Goal: Task Accomplishment & Management: Complete application form

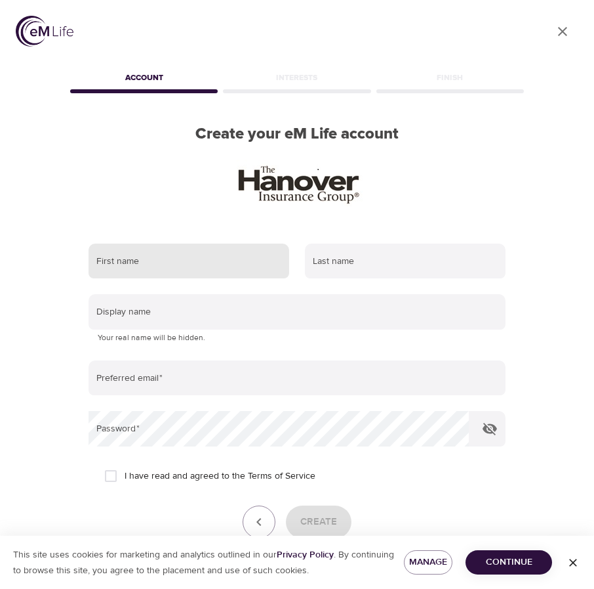
click at [138, 270] on input "text" at bounding box center [189, 260] width 201 height 35
type input "[PERSON_NAME]"
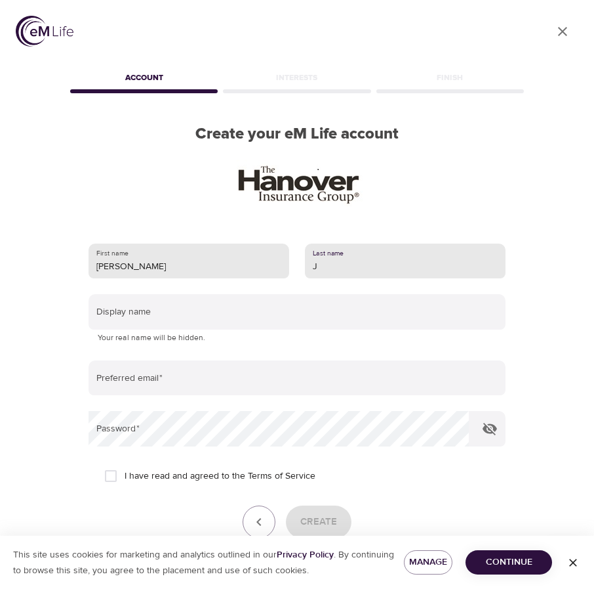
type input "[PERSON_NAME]"
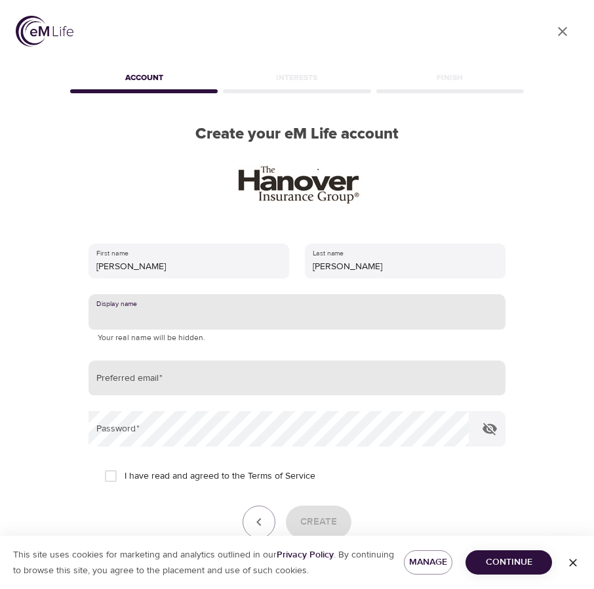
click at [147, 384] on input "email" at bounding box center [297, 377] width 417 height 35
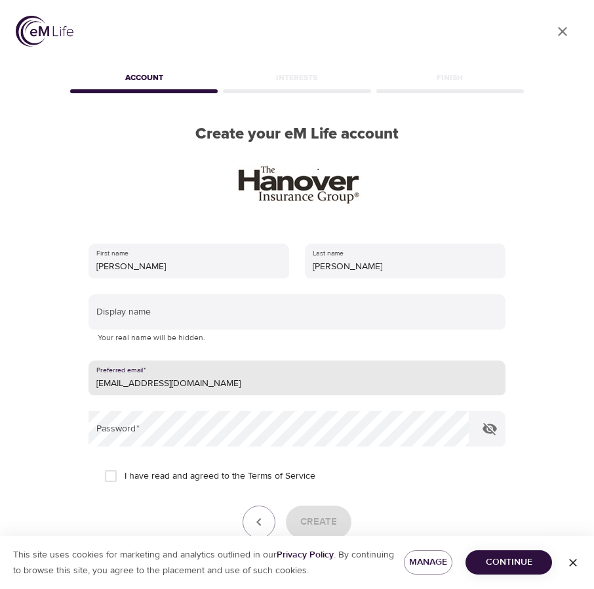
type input "[EMAIL_ADDRESS][DOMAIN_NAME]"
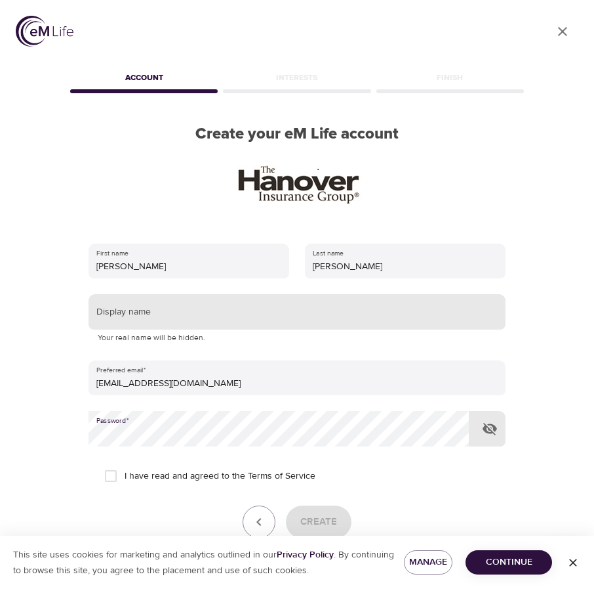
click at [165, 322] on input "text" at bounding box center [297, 311] width 417 height 35
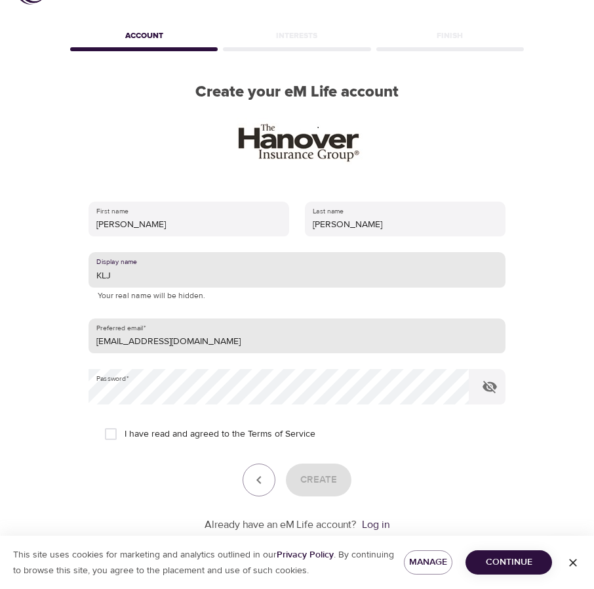
scroll to position [74, 0]
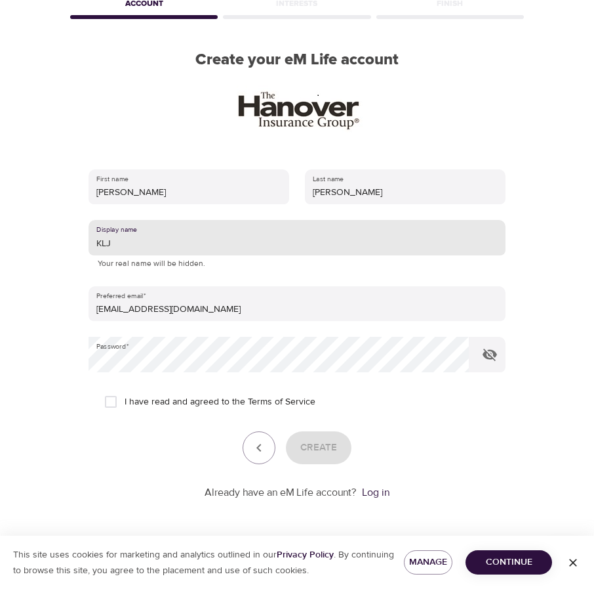
type input "KLJ"
click at [115, 402] on input "I have read and agreed to the Terms of Service" at bounding box center [111, 402] width 28 height 28
checkbox input "true"
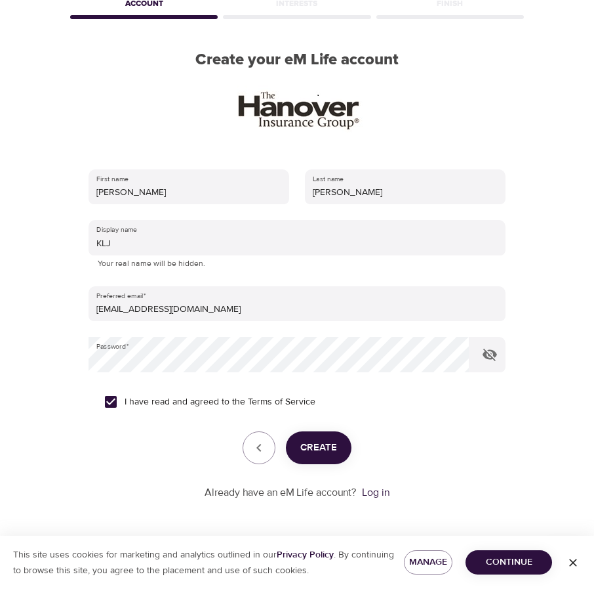
click at [327, 454] on span "Create" at bounding box center [319, 447] width 37 height 17
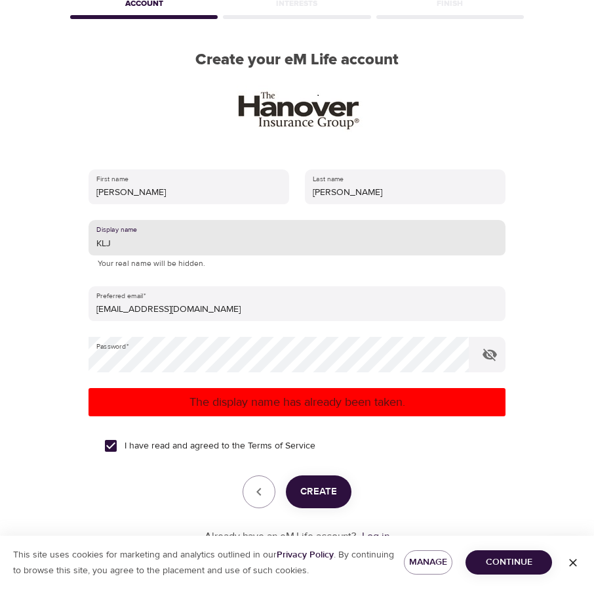
click at [149, 247] on input "KLJ" at bounding box center [297, 237] width 417 height 35
type input "KLJHD"
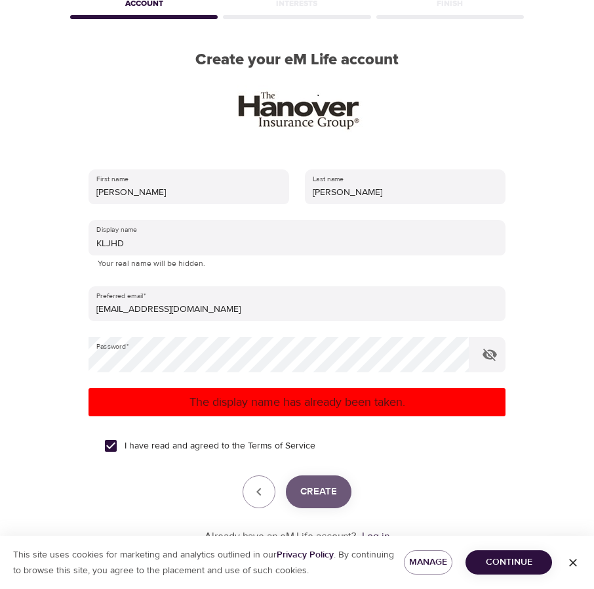
click at [315, 494] on span "Create" at bounding box center [319, 491] width 37 height 17
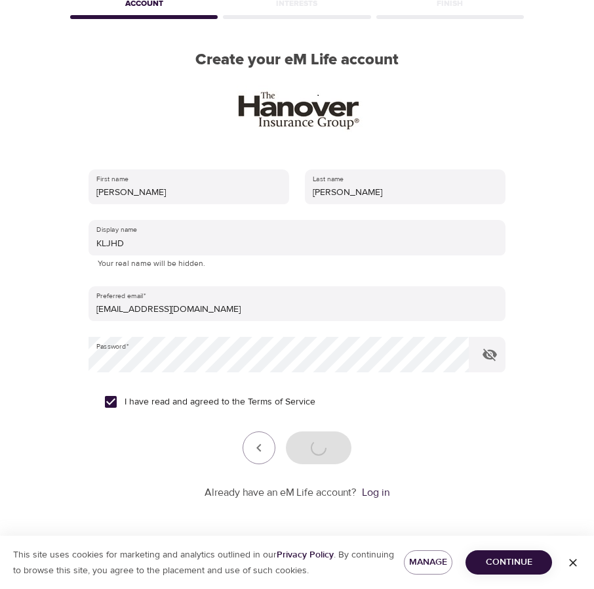
drag, startPoint x: 516, startPoint y: 563, endPoint x: 516, endPoint y: 541, distance: 22.3
click at [515, 563] on span "Continue" at bounding box center [509, 562] width 66 height 16
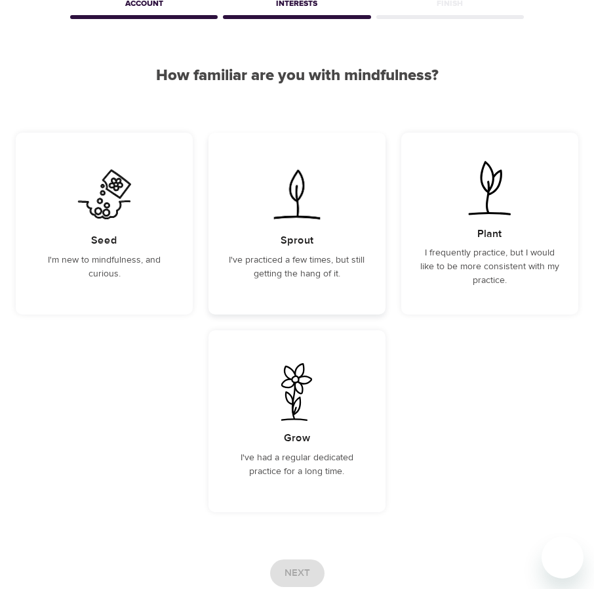
click at [264, 254] on p "I've practiced a few times, but still getting the hang of it." at bounding box center [297, 267] width 146 height 28
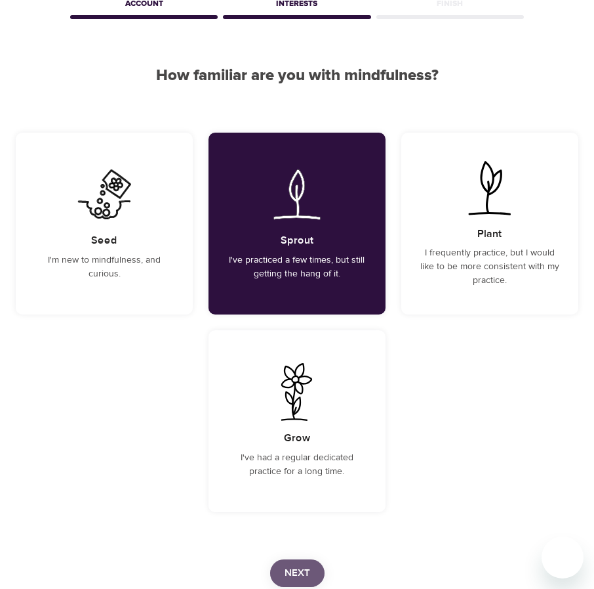
click at [293, 573] on span "Next" at bounding box center [298, 572] width 26 height 17
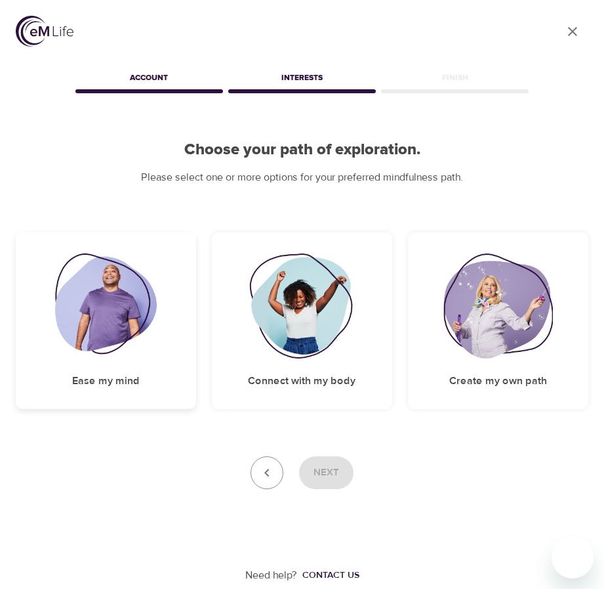
click at [78, 312] on img at bounding box center [106, 305] width 102 height 105
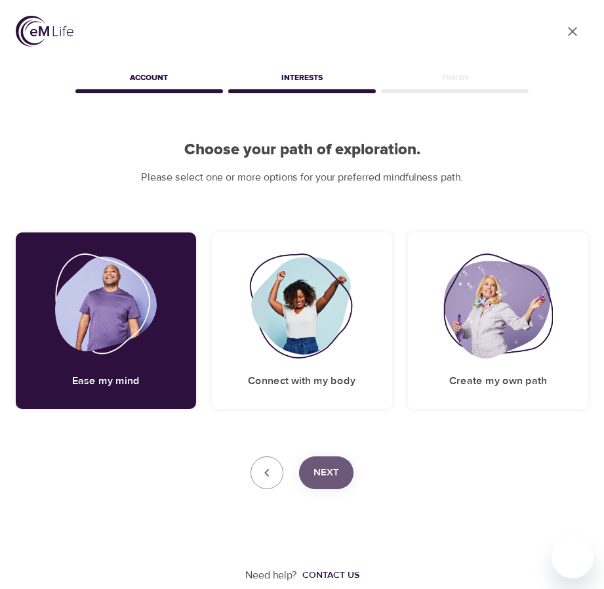
click at [333, 477] on span "Next" at bounding box center [327, 472] width 26 height 17
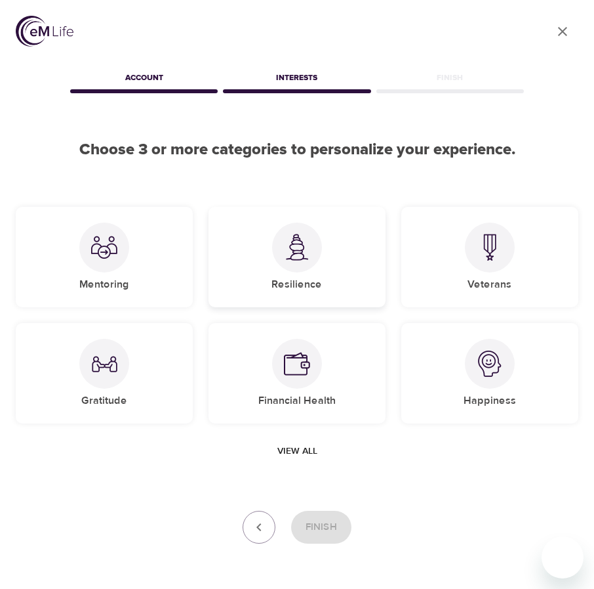
click at [307, 269] on div at bounding box center [297, 247] width 50 height 50
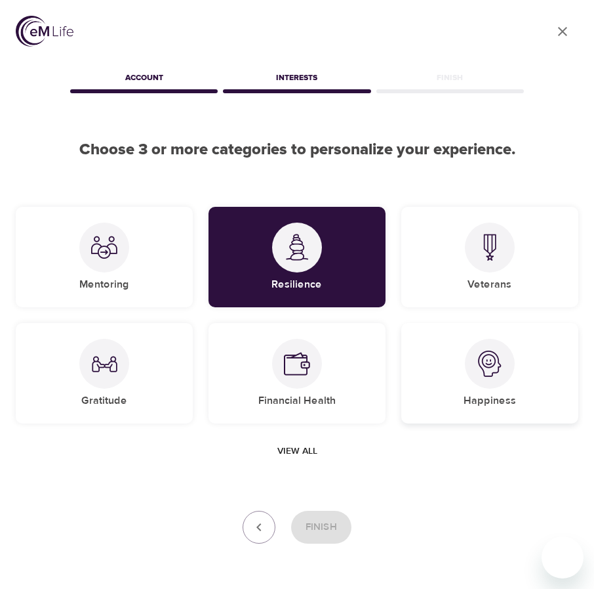
click at [480, 369] on img at bounding box center [490, 363] width 26 height 26
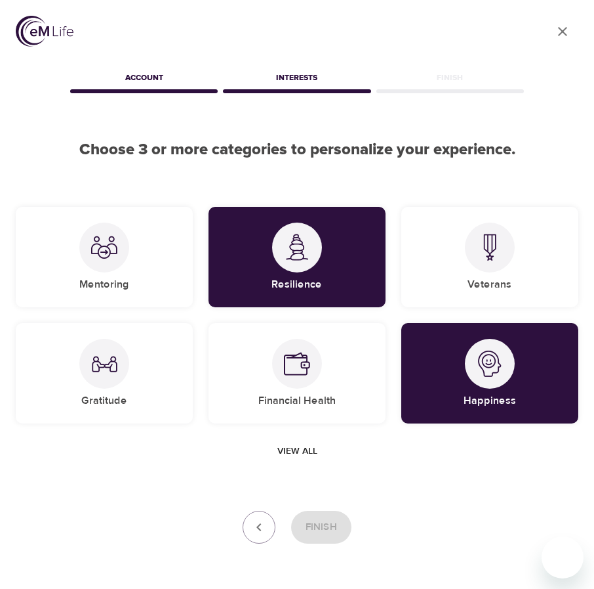
click at [305, 446] on span "View all" at bounding box center [298, 451] width 40 height 16
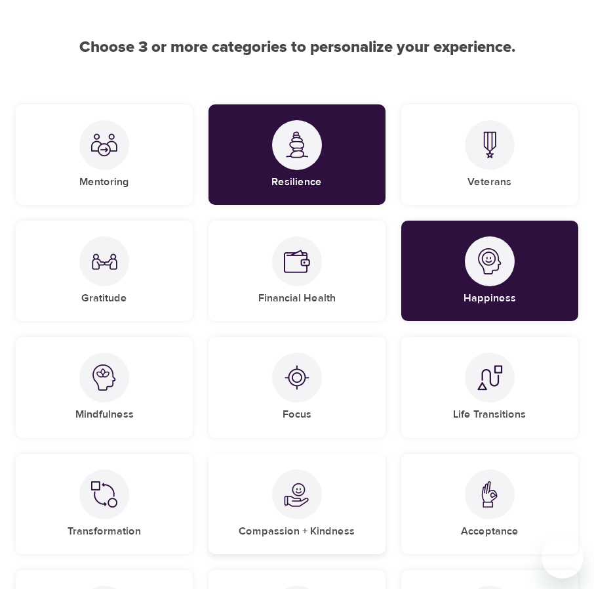
scroll to position [95, 0]
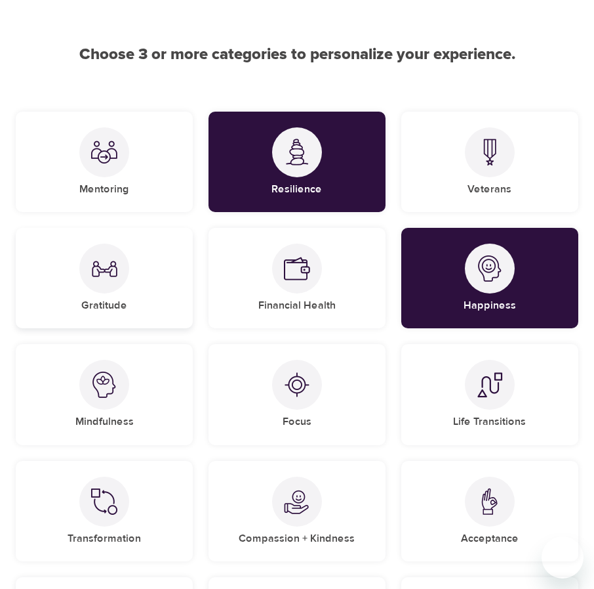
click at [94, 272] on img at bounding box center [104, 268] width 26 height 26
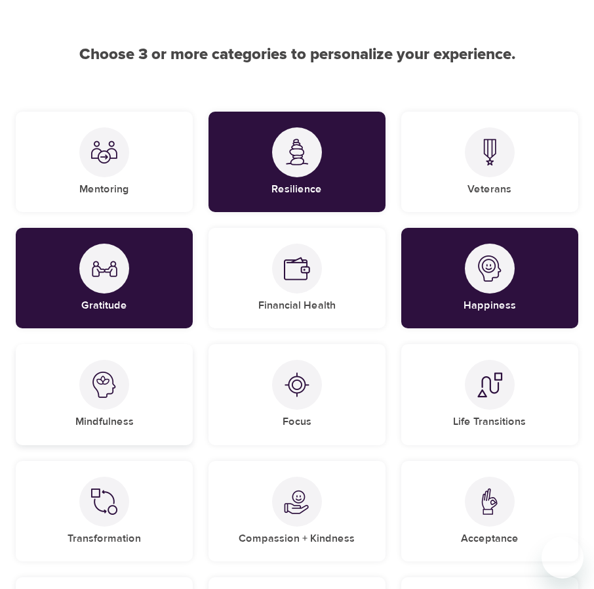
click at [132, 377] on div "Mindfulness" at bounding box center [104, 394] width 177 height 100
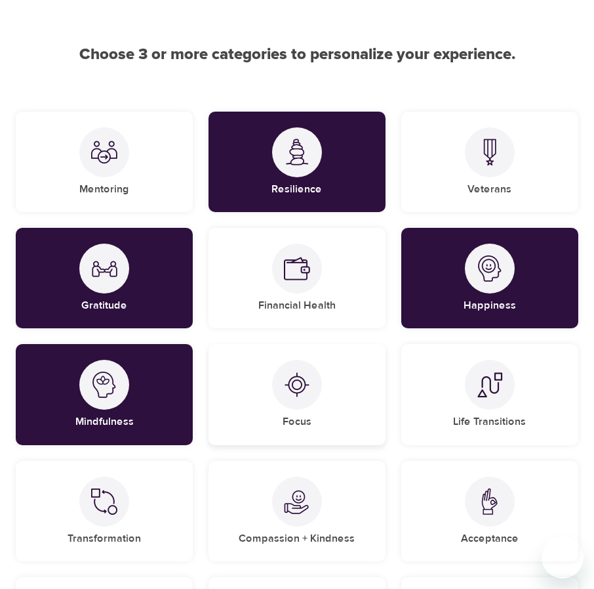
click at [271, 394] on div "Focus" at bounding box center [297, 394] width 177 height 100
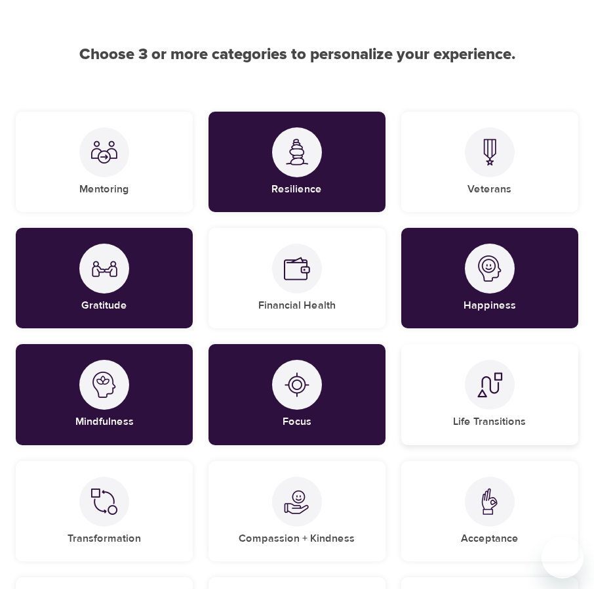
click at [470, 394] on div at bounding box center [490, 385] width 50 height 50
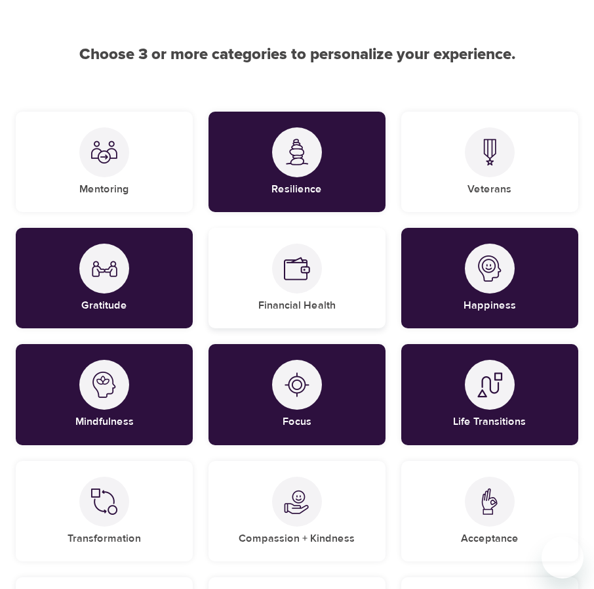
click at [280, 304] on h5 "Financial Health" at bounding box center [297, 306] width 77 height 14
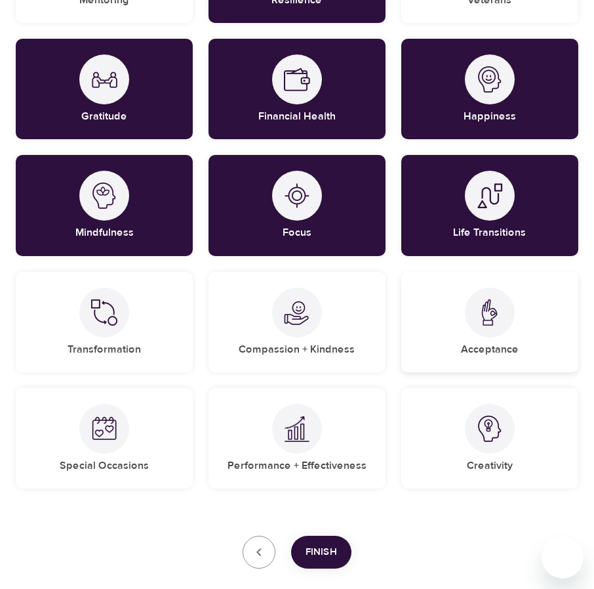
scroll to position [292, 0]
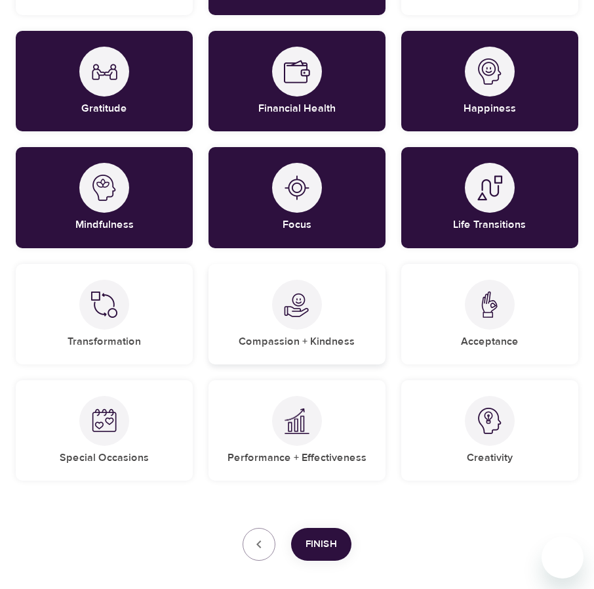
click at [291, 344] on h5 "Compassion + Kindness" at bounding box center [297, 342] width 116 height 14
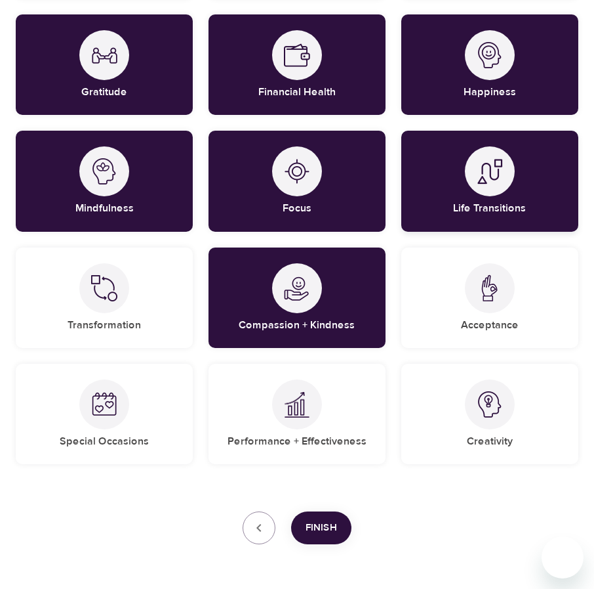
scroll to position [328, 0]
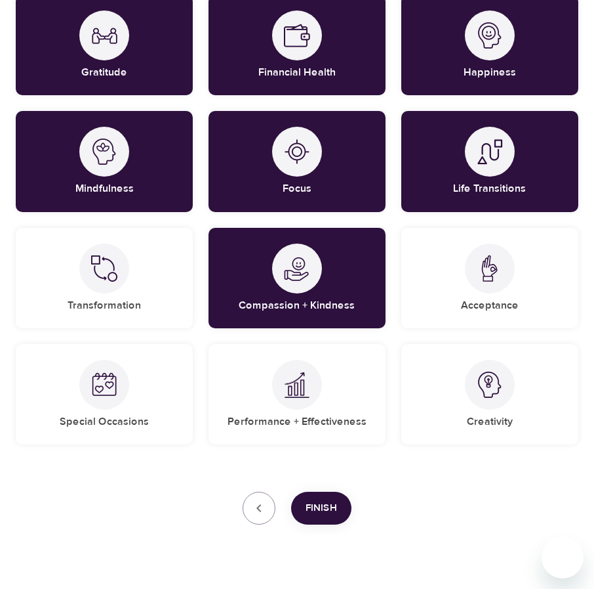
click at [319, 507] on span "Finish" at bounding box center [321, 507] width 31 height 17
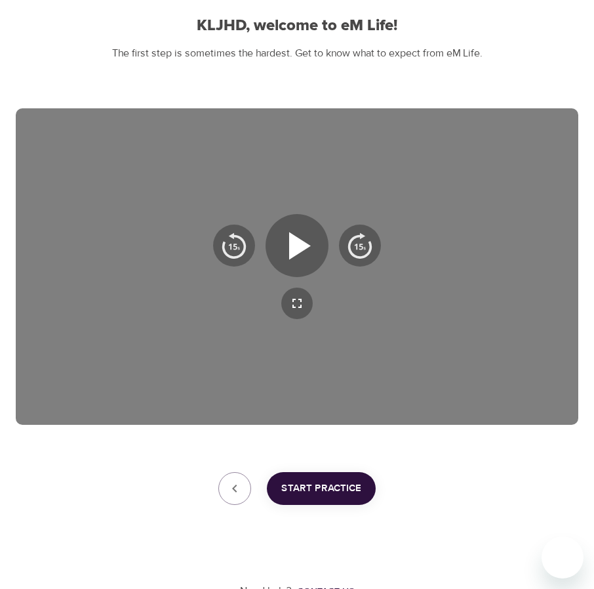
scroll to position [134, 0]
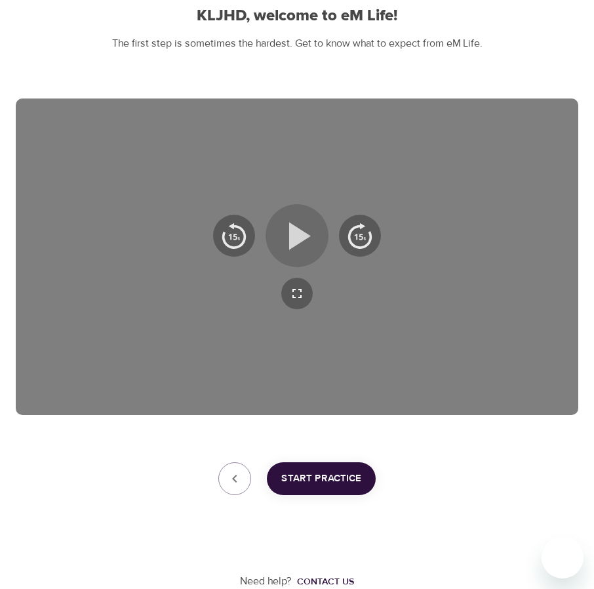
click at [287, 249] on icon "button" at bounding box center [297, 235] width 47 height 47
